Goal: Check status: Check status

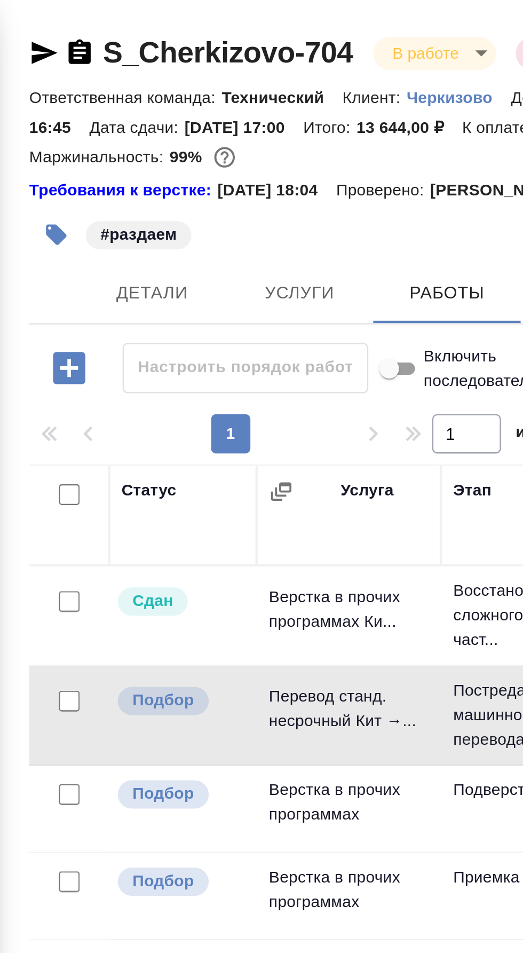
scroll to position [0, 296]
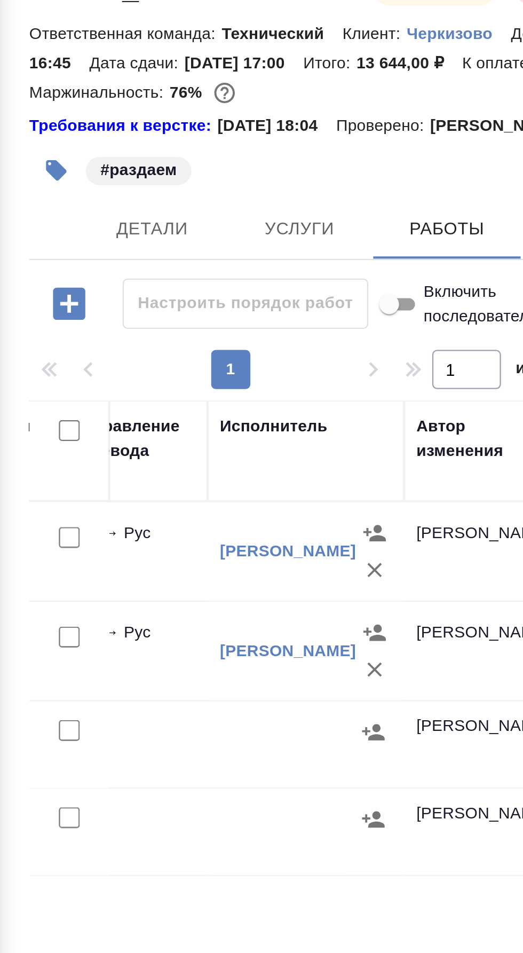
scroll to position [0, 53]
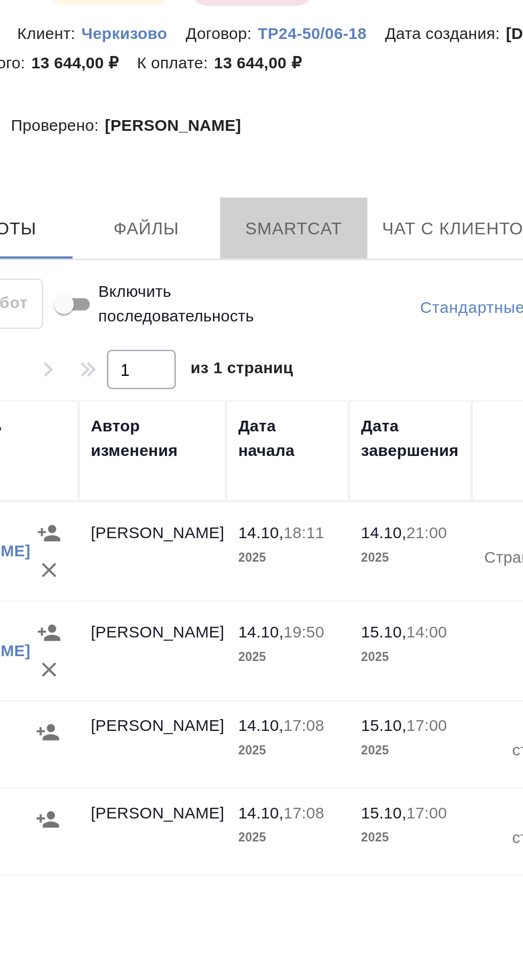
click at [323, 134] on span "Smartcat" at bounding box center [314, 127] width 51 height 13
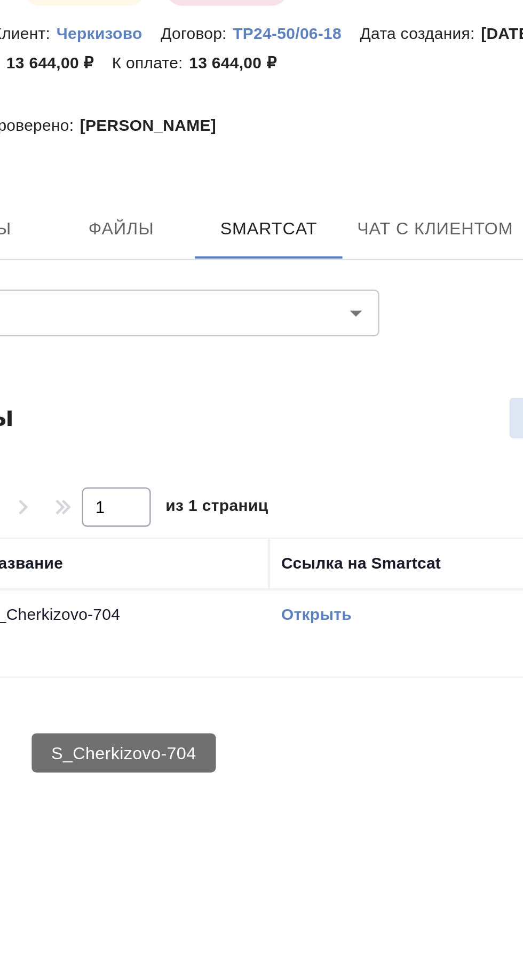
click at [340, 299] on link "Открыть" at bounding box center [335, 295] width 30 height 8
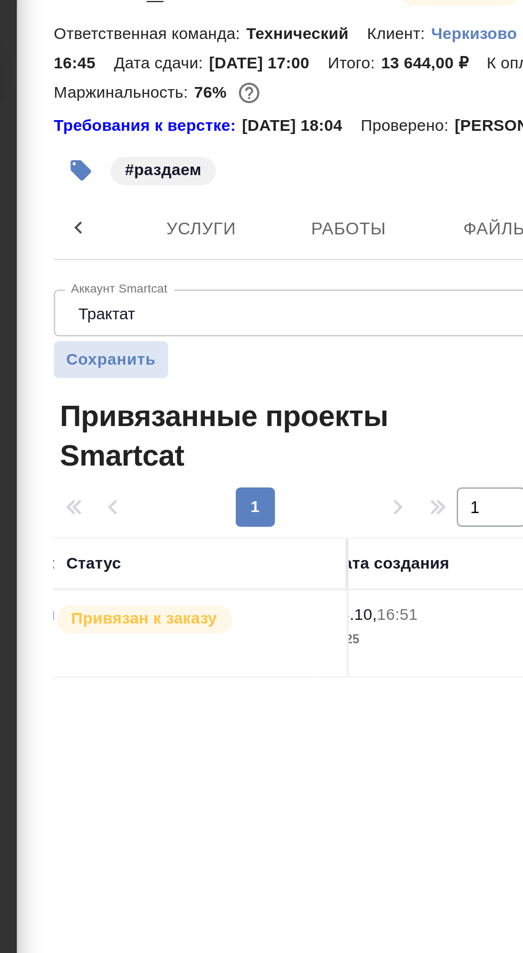
scroll to position [0, 282]
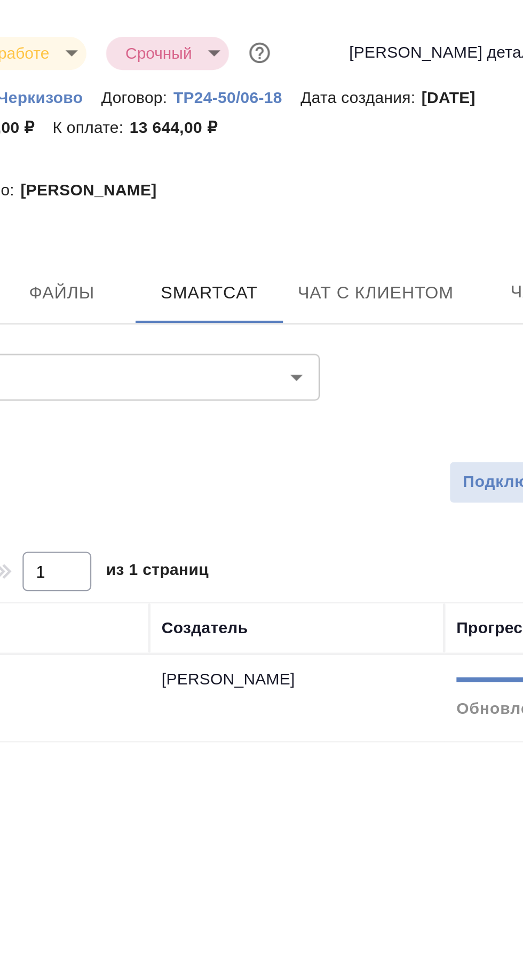
click at [449, 307] on div "100%" at bounding box center [479, 295] width 123 height 21
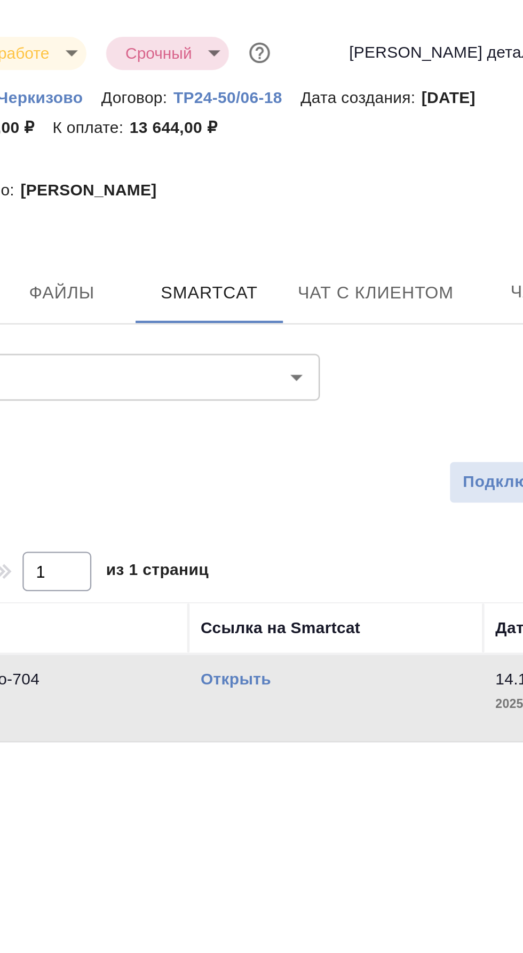
scroll to position [0, 0]
click at [337, 299] on link "Открыть" at bounding box center [335, 295] width 30 height 8
